Goal: Task Accomplishment & Management: Complete application form

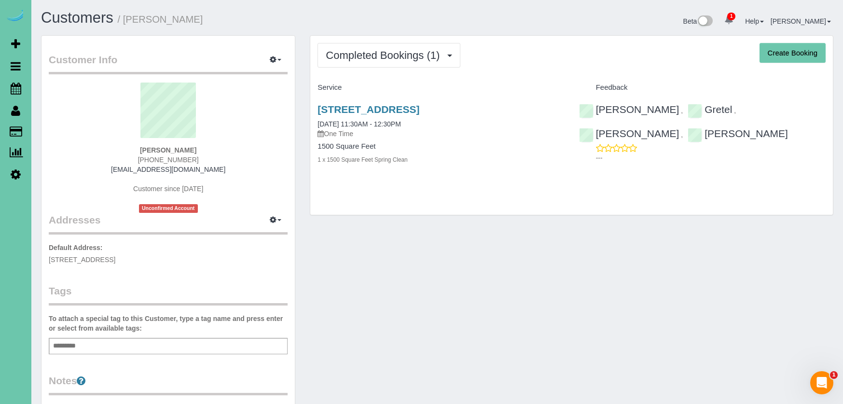
click at [794, 51] on button "Create Booking" at bounding box center [793, 53] width 66 height 20
select select "NE"
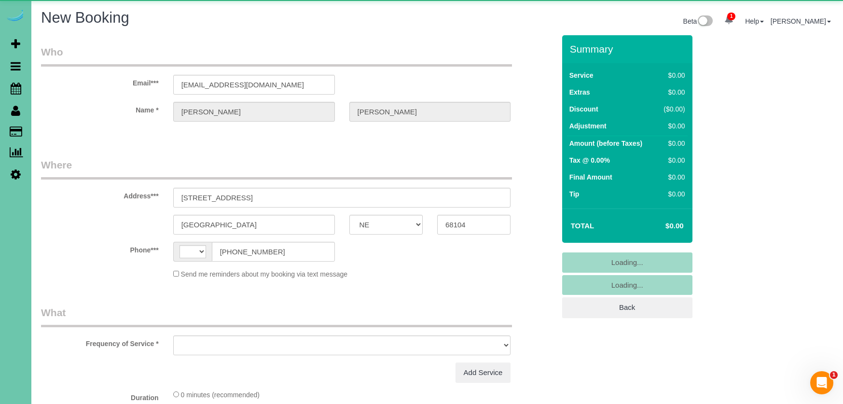
select select "string:[GEOGRAPHIC_DATA]"
select select "string:fspay-88ae090a-38ef-4b74-a63b-6a6ff834973e"
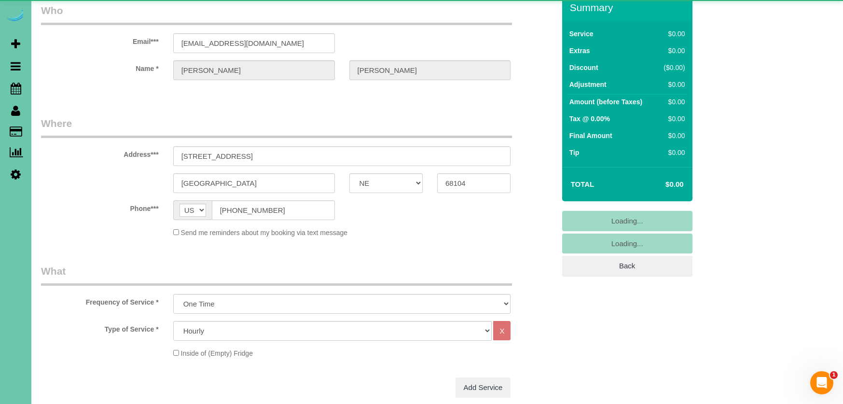
select select "object:1083"
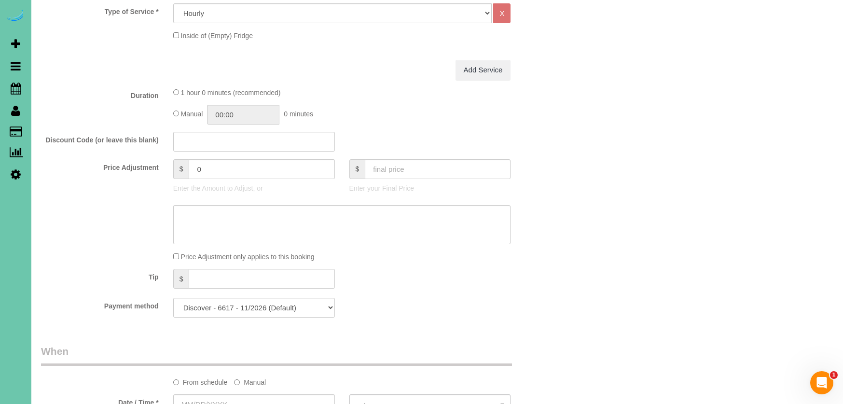
scroll to position [380, 0]
click at [243, 111] on input "01:00" at bounding box center [243, 112] width 72 height 20
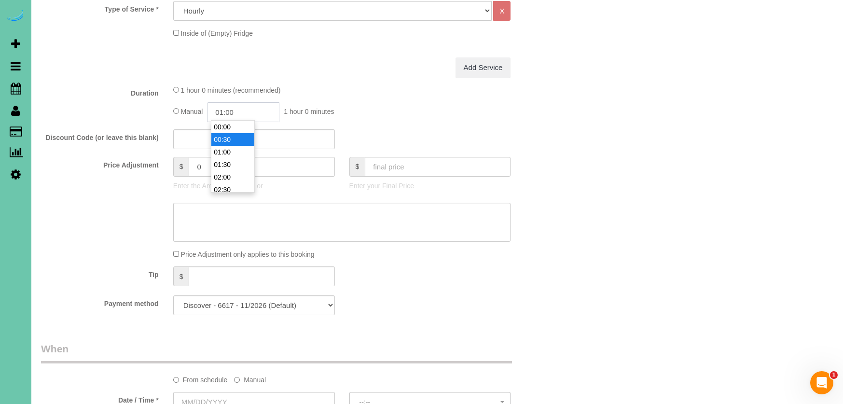
scroll to position [13, 0]
type input "02:00"
click at [235, 164] on li "02:00" at bounding box center [232, 164] width 43 height 13
click at [64, 157] on label "Price Adjustment" at bounding box center [100, 163] width 132 height 13
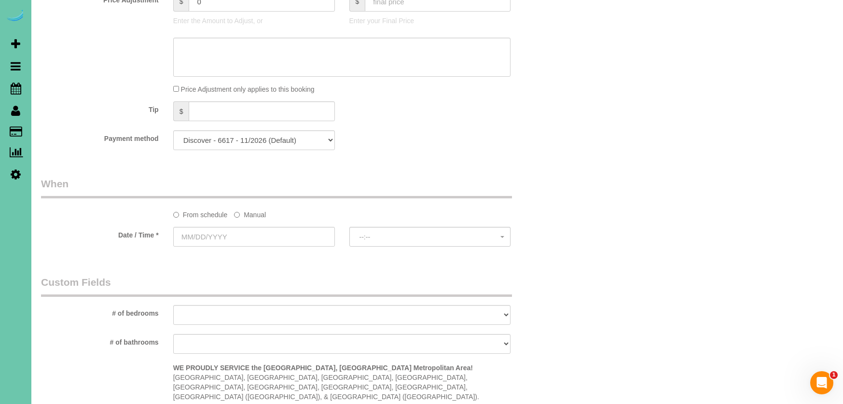
scroll to position [547, 0]
drag, startPoint x: 247, startPoint y: 210, endPoint x: 238, endPoint y: 214, distance: 9.1
click at [247, 210] on label "Manual" at bounding box center [250, 211] width 32 height 13
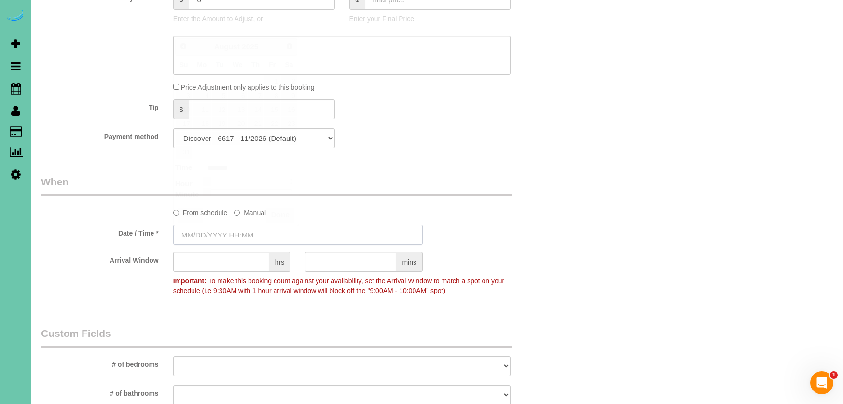
click at [224, 228] on input "text" at bounding box center [298, 235] width 250 height 20
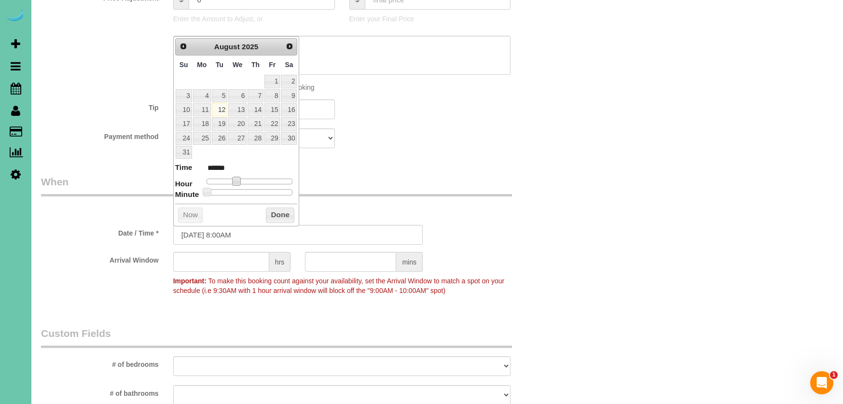
type input "[DATE] 9:00AM"
type input "******"
type input "[DATE] 10:00AM"
type input "*******"
type input "[DATE] 11:00AM"
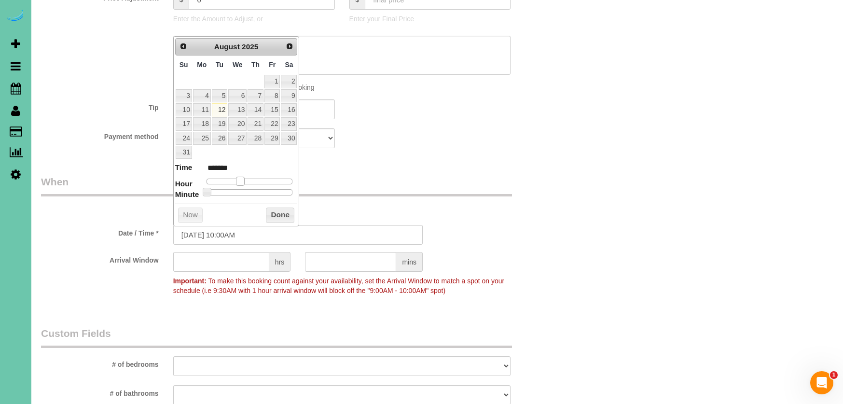
type input "*******"
type input "[DATE] 12:00PM"
type input "*******"
type input "[DATE] 1:00PM"
type input "******"
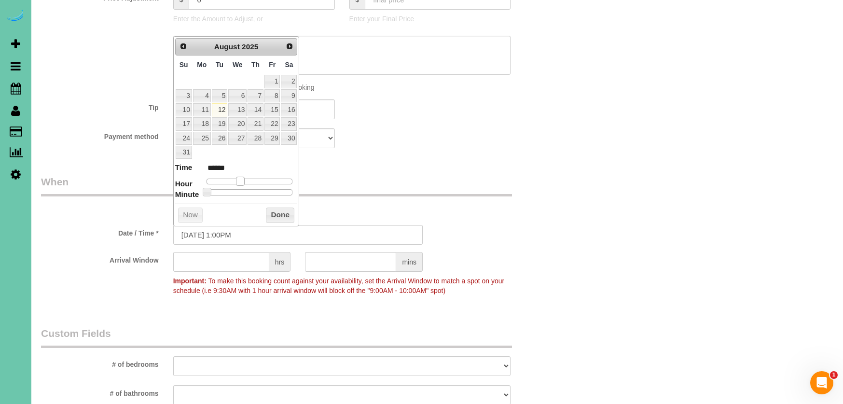
type input "[DATE] 2:00PM"
type input "******"
type input "[DATE] 3:00PM"
type input "******"
type input "[DATE] 4:00PM"
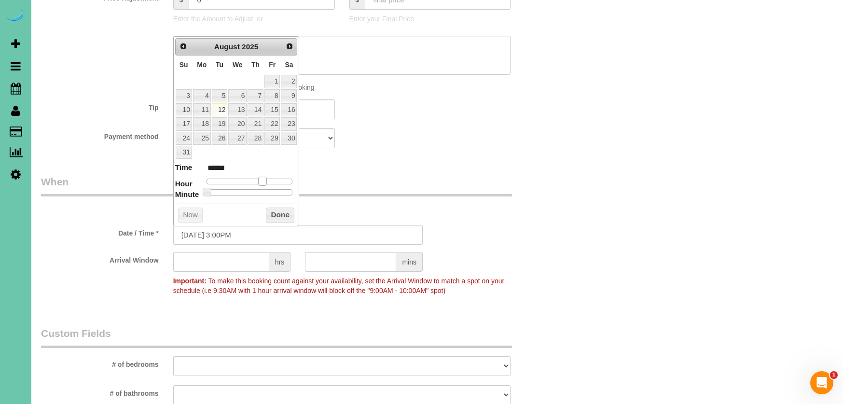
type input "******"
type input "[DATE] 3:00PM"
type input "******"
type input "[DATE] 2:00PM"
type input "******"
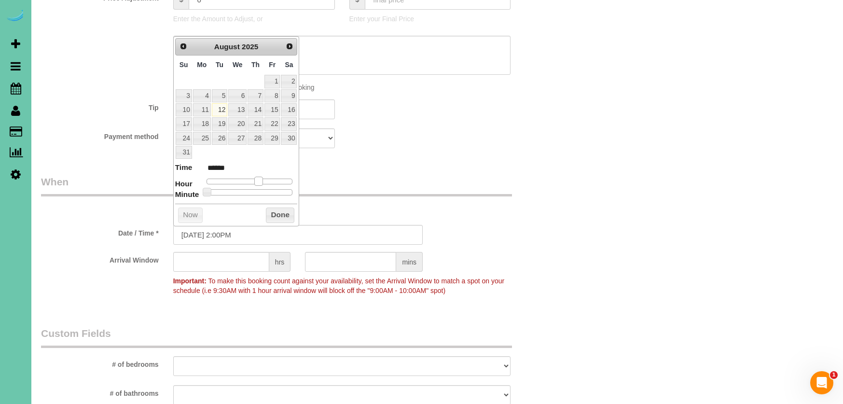
drag, startPoint x: 242, startPoint y: 178, endPoint x: 261, endPoint y: 179, distance: 18.4
click at [261, 179] on span at bounding box center [258, 181] width 9 height 9
click at [230, 235] on input "[DATE] 2:00PM" at bounding box center [298, 235] width 250 height 20
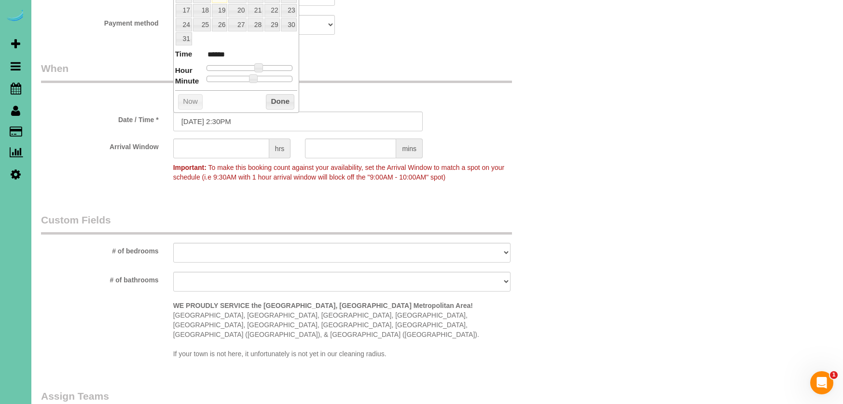
scroll to position [653, 0]
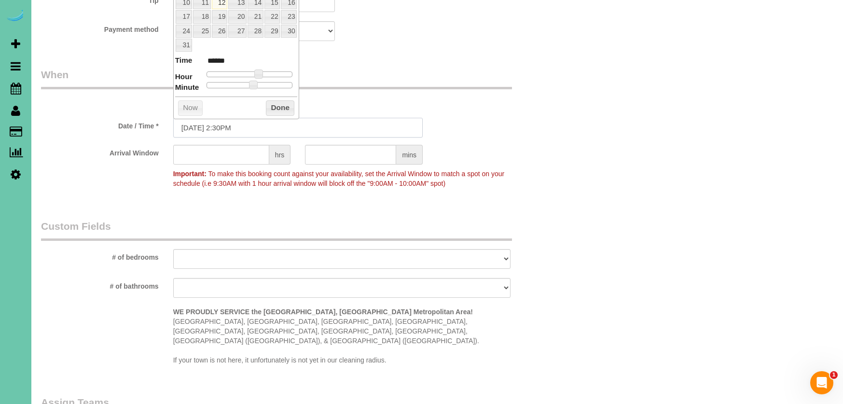
type input "[DATE] 2:30PM"
click at [388, 46] on div "Who Email*** [EMAIL_ADDRESS][DOMAIN_NAME] Name * [PERSON_NAME] Where Address***…" at bounding box center [298, 35] width 528 height 1308
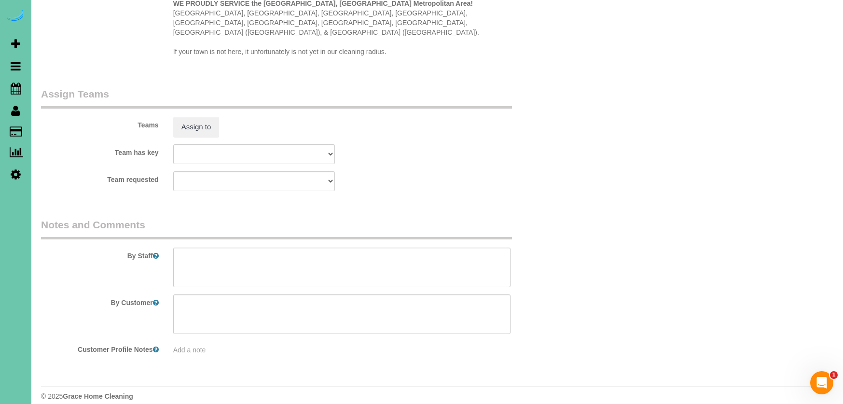
scroll to position [961, 0]
click at [273, 254] on textarea at bounding box center [342, 269] width 338 height 40
drag, startPoint x: 222, startPoint y: 247, endPoint x: 160, endPoint y: 250, distance: 62.8
click at [160, 250] on div "By Staff" at bounding box center [298, 253] width 528 height 69
type textarea "a few items were missed from yesterdays cleaning"
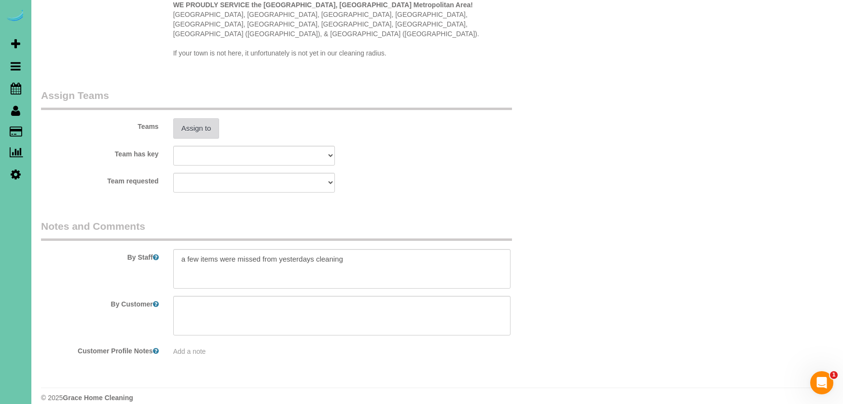
click at [201, 118] on button "Assign to" at bounding box center [196, 128] width 46 height 20
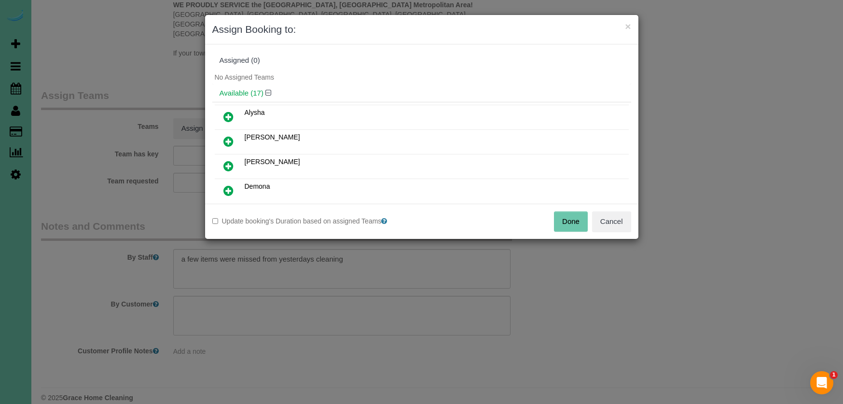
drag, startPoint x: 232, startPoint y: 164, endPoint x: 349, endPoint y: 195, distance: 121.3
click at [232, 164] on icon at bounding box center [228, 166] width 10 height 12
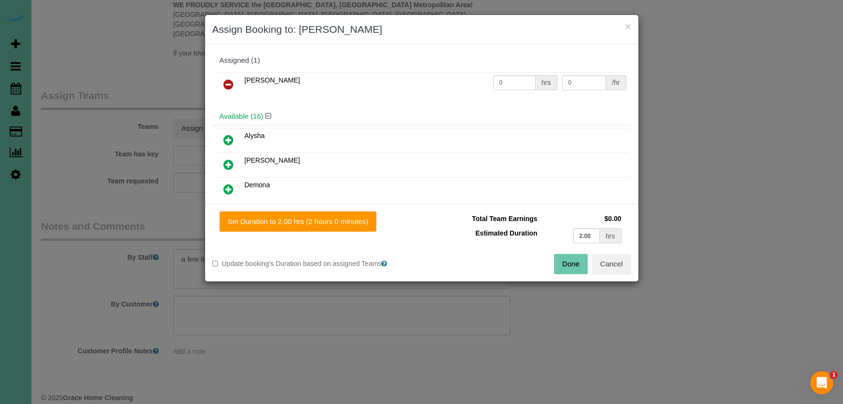
drag, startPoint x: 340, startPoint y: 219, endPoint x: 390, endPoint y: 229, distance: 51.7
click at [341, 219] on button "Set Duration to 2.00 hrs (2 hours 0 minutes)" at bounding box center [298, 221] width 157 height 20
type input "2.00"
click at [572, 264] on button "Done" at bounding box center [571, 264] width 34 height 20
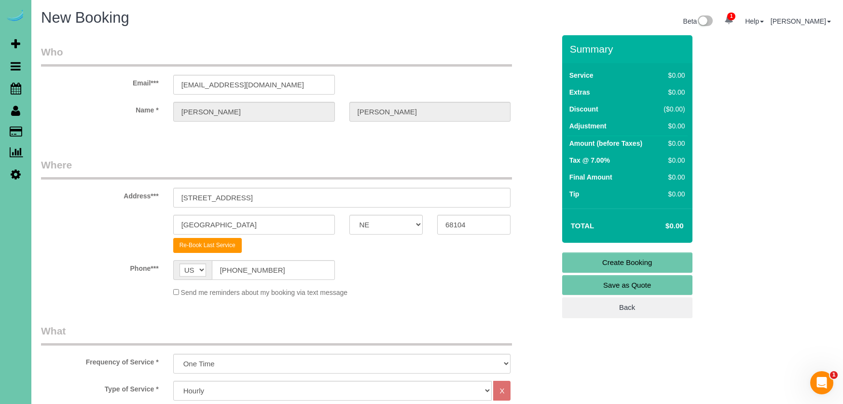
scroll to position [0, 0]
drag, startPoint x: 613, startPoint y: 262, endPoint x: 595, endPoint y: 260, distance: 18.4
click at [613, 262] on link "Create Booking" at bounding box center [627, 262] width 130 height 20
